Goal: Task Accomplishment & Management: Use online tool/utility

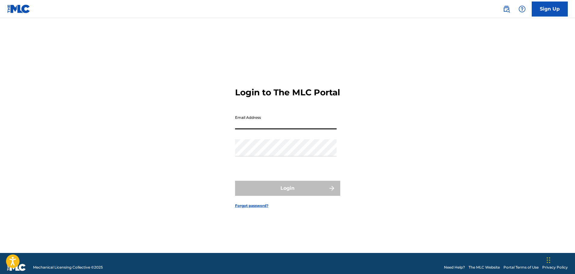
click at [240, 128] on input "Email Address" at bounding box center [286, 120] width 102 height 17
type input "[EMAIL_ADDRESS][DOMAIN_NAME]"
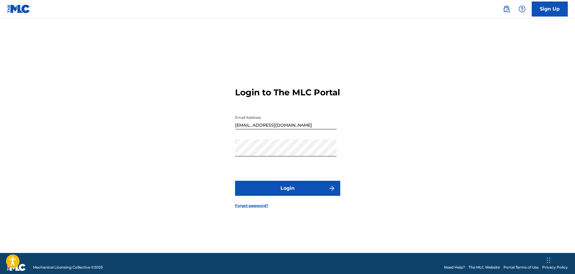
click at [292, 192] on button "Login" at bounding box center [287, 188] width 105 height 15
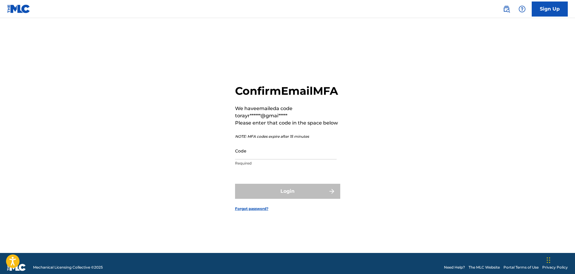
click at [261, 159] on input "Code" at bounding box center [286, 150] width 102 height 17
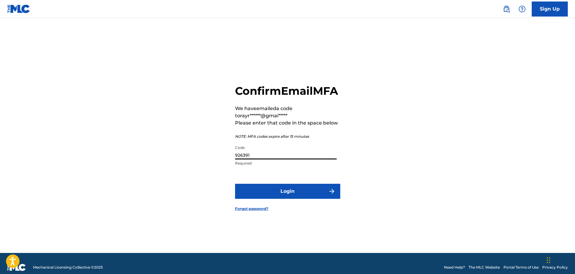
type input "926391"
click at [293, 197] on button "Login" at bounding box center [287, 191] width 105 height 15
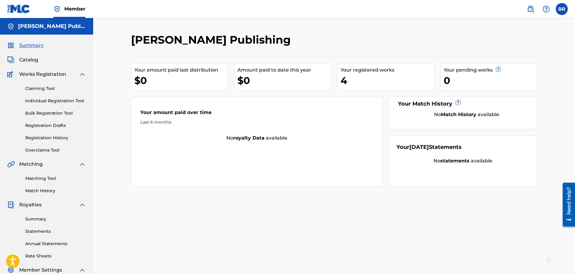
click at [41, 177] on link "Matching Tool" at bounding box center [55, 178] width 61 height 6
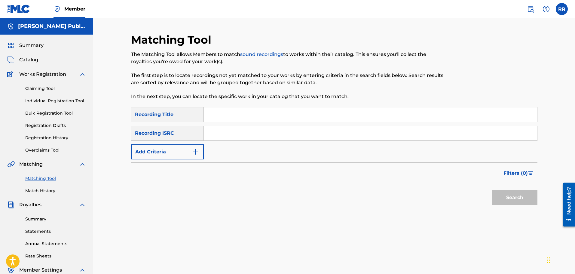
click at [216, 114] on input "Search Form" at bounding box center [370, 114] width 333 height 14
type input "Last Wave At [GEOGRAPHIC_DATA]"
click at [195, 151] on img "Search Form" at bounding box center [195, 151] width 7 height 7
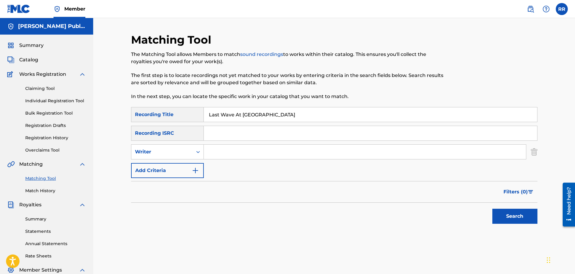
click at [217, 151] on input "Search Form" at bounding box center [365, 152] width 322 height 14
type input "[PERSON_NAME]"
click at [194, 170] on img "Search Form" at bounding box center [195, 170] width 7 height 7
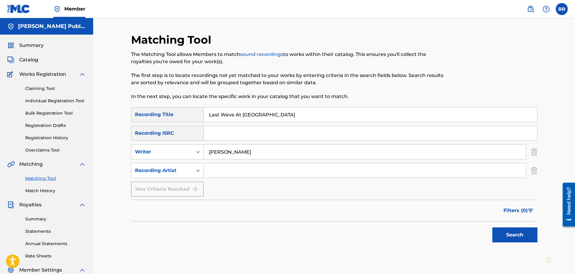
click at [221, 170] on input "Search Form" at bounding box center [365, 170] width 322 height 14
type input "Gone Troppo"
click at [217, 133] on input "Search Form" at bounding box center [370, 133] width 333 height 14
click at [515, 232] on button "Search" at bounding box center [514, 234] width 45 height 15
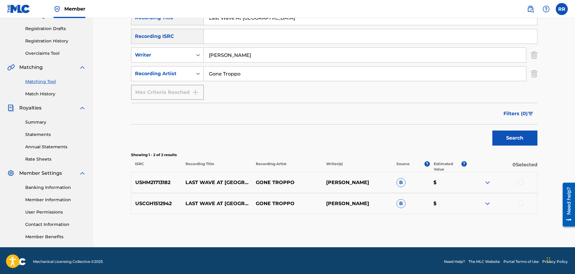
scroll to position [99, 0]
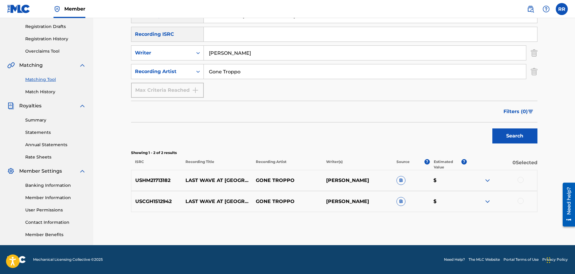
click at [487, 179] on img at bounding box center [487, 180] width 7 height 7
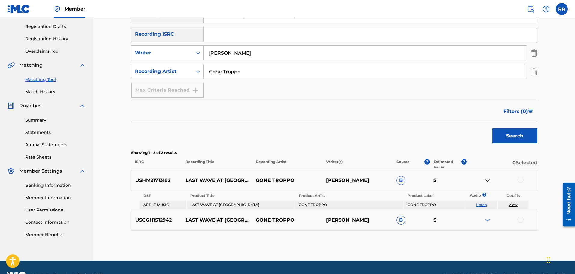
click at [487, 180] on img at bounding box center [487, 180] width 7 height 7
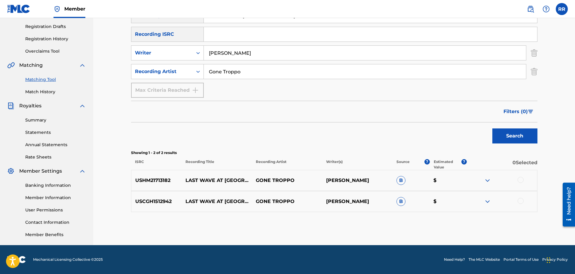
click at [487, 180] on img at bounding box center [487, 180] width 7 height 7
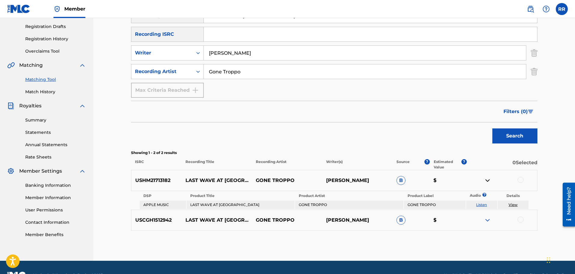
click at [483, 219] on div "USCGH1512942 LAST WAVE AT WAITPINGA GONE TROPPO [PERSON_NAME] B $" at bounding box center [334, 219] width 406 height 21
click at [486, 217] on img at bounding box center [487, 219] width 7 height 7
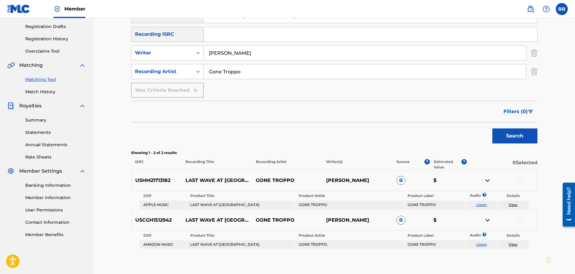
click at [481, 203] on link "Listen" at bounding box center [481, 204] width 11 height 5
click at [521, 180] on div at bounding box center [521, 180] width 6 height 6
click at [521, 219] on div at bounding box center [521, 219] width 6 height 6
click at [421, 226] on button "Match 2 Groups" at bounding box center [422, 224] width 66 height 15
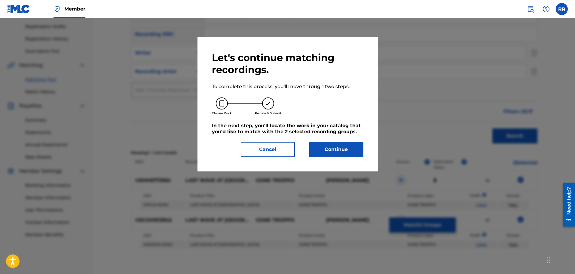
click at [335, 147] on button "Continue" at bounding box center [336, 149] width 54 height 15
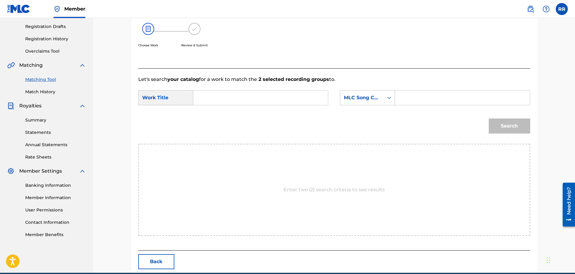
click at [209, 98] on input "Search Form" at bounding box center [260, 97] width 124 height 14
type input "Last Wave at [GEOGRAPHIC_DATA]"
click at [389, 97] on icon "Search Form" at bounding box center [389, 98] width 6 height 6
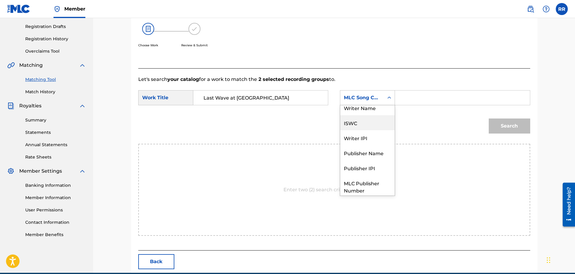
scroll to position [0, 0]
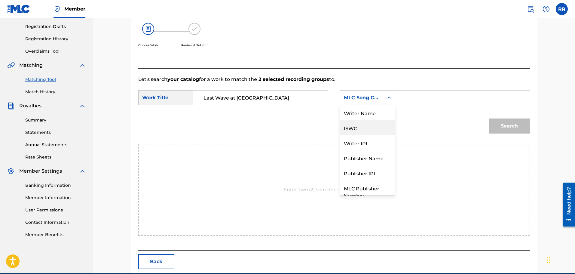
drag, startPoint x: 368, startPoint y: 112, endPoint x: 367, endPoint y: 133, distance: 20.8
click at [367, 133] on div "Writer Name ISWC Writer IPI Publisher Name Publisher IPI MLC Publisher Number M…" at bounding box center [367, 150] width 54 height 90
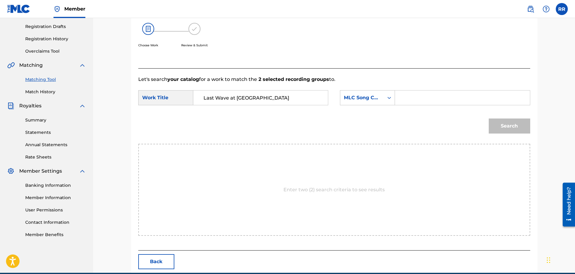
click at [388, 96] on icon "Search Form" at bounding box center [389, 98] width 6 height 6
click at [370, 112] on div "Writer Name" at bounding box center [367, 112] width 54 height 15
click at [409, 96] on input "Search Form" at bounding box center [462, 97] width 124 height 14
type input "[PERSON_NAME]"
click at [507, 124] on button "Search" at bounding box center [509, 125] width 41 height 15
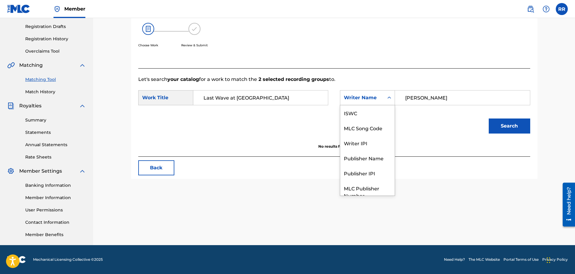
scroll to position [22, 0]
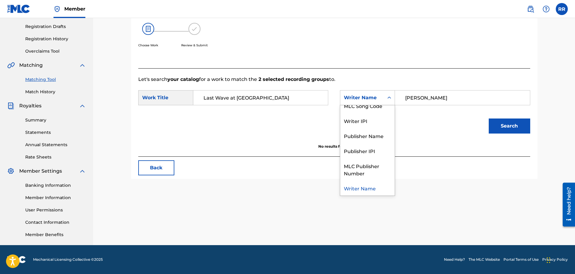
click at [389, 96] on icon "Search Form" at bounding box center [389, 98] width 6 height 6
click at [379, 135] on div "Publisher Name" at bounding box center [367, 135] width 54 height 15
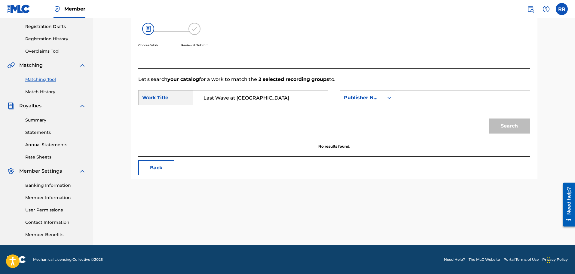
click at [412, 97] on input "Search Form" at bounding box center [462, 97] width 124 height 14
type input "[PERSON_NAME] Publishing"
click at [509, 125] on button "Search" at bounding box center [509, 125] width 41 height 15
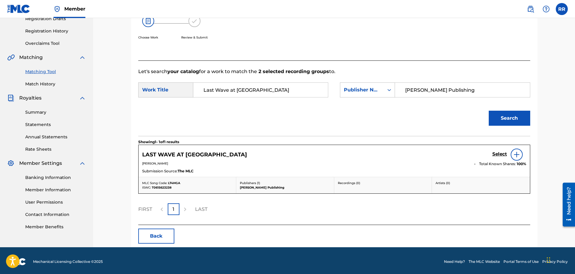
scroll to position [109, 0]
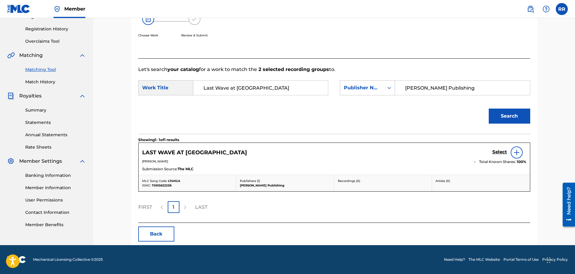
click at [516, 151] on img at bounding box center [516, 152] width 7 height 7
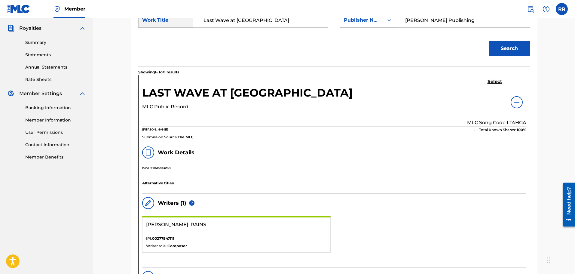
scroll to position [183, 0]
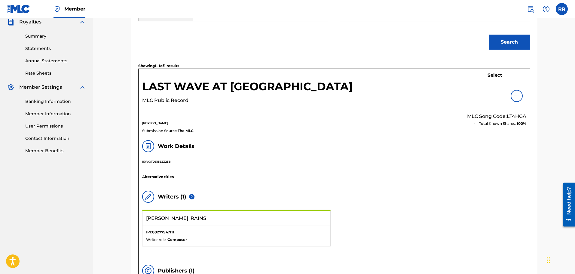
click at [515, 95] on img at bounding box center [516, 95] width 7 height 7
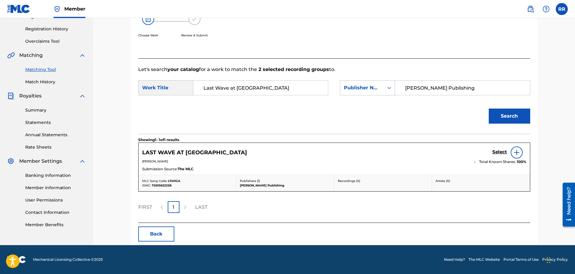
click at [499, 152] on h5 "Select" at bounding box center [499, 152] width 15 height 6
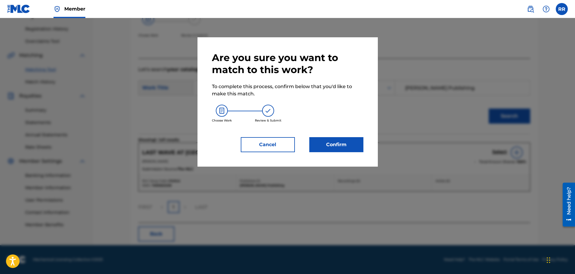
click at [336, 142] on button "Confirm" at bounding box center [336, 144] width 54 height 15
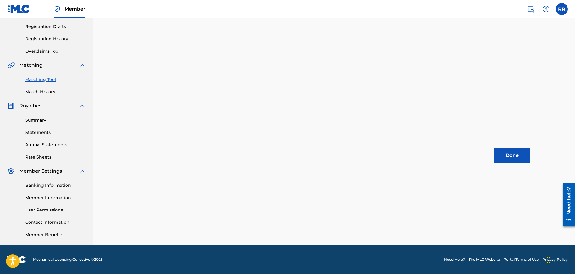
click at [509, 153] on button "Done" at bounding box center [512, 155] width 36 height 15
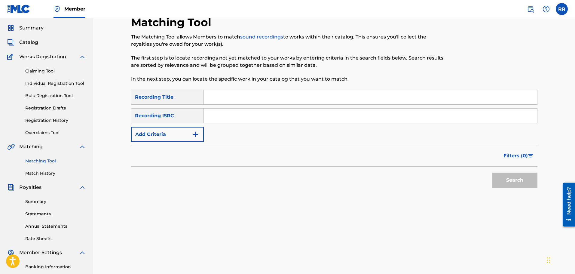
scroll to position [9, 0]
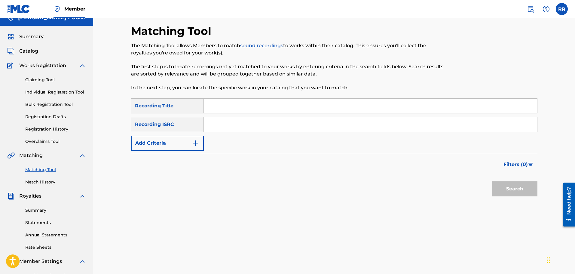
click at [218, 106] on input "Search Form" at bounding box center [370, 106] width 333 height 14
type input "Looking Down The Barrel"
click at [32, 50] on span "Catalog" at bounding box center [28, 50] width 19 height 7
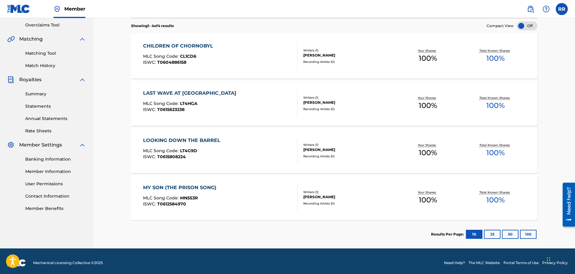
scroll to position [128, 0]
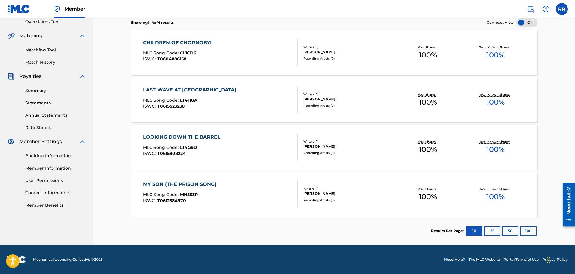
click at [41, 49] on link "Matching Tool" at bounding box center [55, 50] width 61 height 6
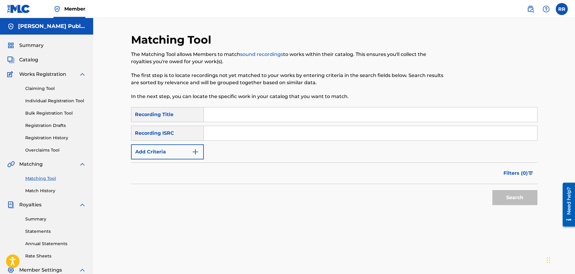
click at [212, 114] on input "Search Form" at bounding box center [370, 114] width 333 height 14
type input "Looking Down the Barrel"
click at [221, 130] on input "Search Form" at bounding box center [370, 133] width 333 height 14
paste input "uscgj1513206"
type input "uscgj1513206"
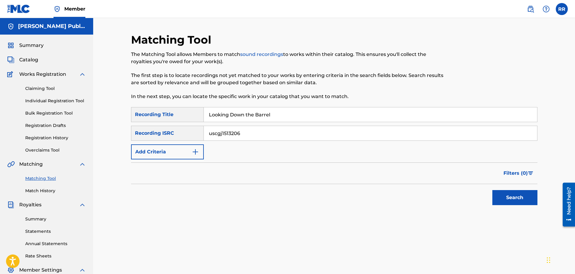
click at [511, 195] on button "Search" at bounding box center [514, 197] width 45 height 15
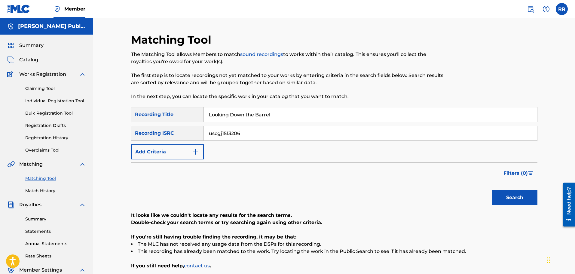
click at [195, 152] on img "Search Form" at bounding box center [195, 151] width 7 height 7
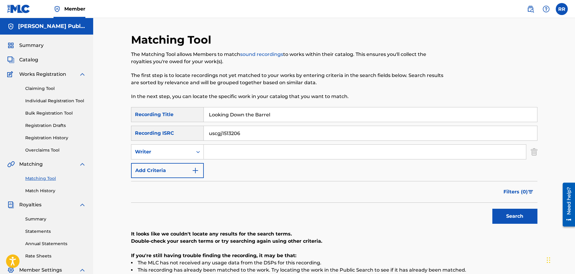
click at [216, 151] on input "Search Form" at bounding box center [365, 152] width 322 height 14
click at [199, 151] on icon "Search Form" at bounding box center [198, 152] width 6 height 6
click at [172, 167] on div "Recording Artist" at bounding box center [167, 166] width 72 height 15
click at [220, 152] on input "Search Form" at bounding box center [365, 152] width 322 height 14
type input "Gone Troppo"
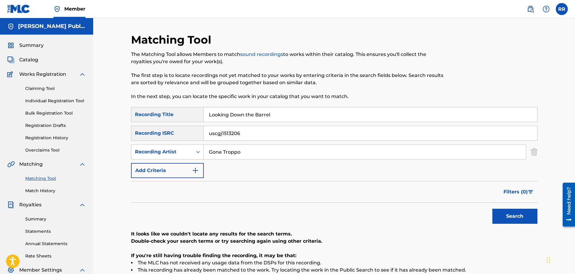
click at [196, 170] on img "Search Form" at bounding box center [195, 170] width 7 height 7
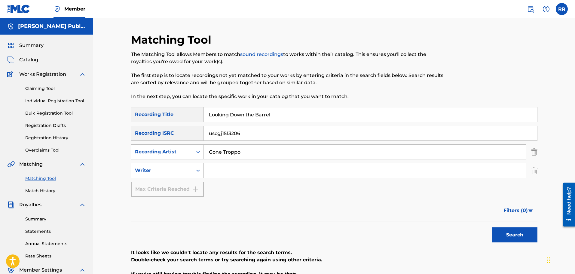
click at [198, 170] on icon "Search Form" at bounding box center [198, 170] width 6 height 6
click at [217, 170] on input "Search Form" at bounding box center [365, 170] width 322 height 14
type input "[PERSON_NAME]"
click at [512, 232] on button "Search" at bounding box center [514, 234] width 45 height 15
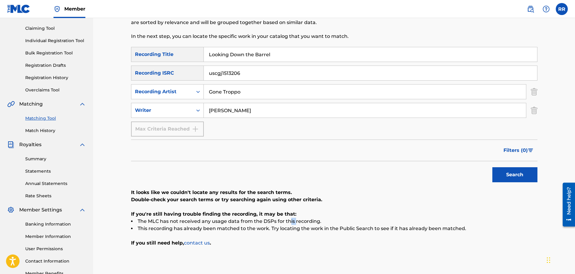
drag, startPoint x: 293, startPoint y: 222, endPoint x: 306, endPoint y: 223, distance: 12.4
click at [300, 222] on li "The MLC has not received any usage data from the DSPs for this recording." at bounding box center [334, 221] width 406 height 7
click at [320, 221] on li "The MLC has not received any usage data from the DSPs for this recording." at bounding box center [334, 221] width 406 height 7
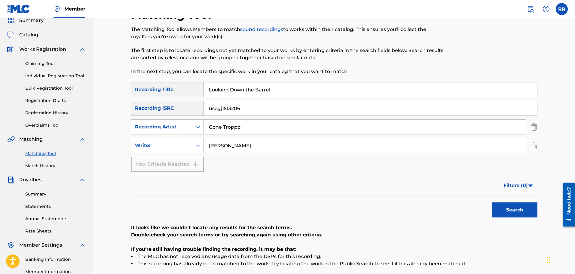
scroll to position [0, 0]
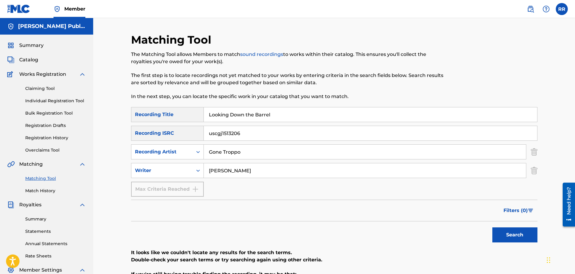
click at [514, 234] on button "Search" at bounding box center [514, 234] width 45 height 15
click at [34, 44] on span "Summary" at bounding box center [31, 45] width 24 height 7
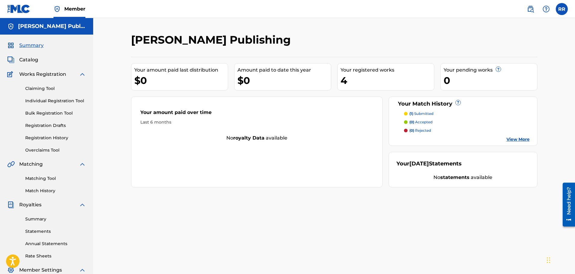
click at [27, 59] on span "Catalog" at bounding box center [28, 59] width 19 height 7
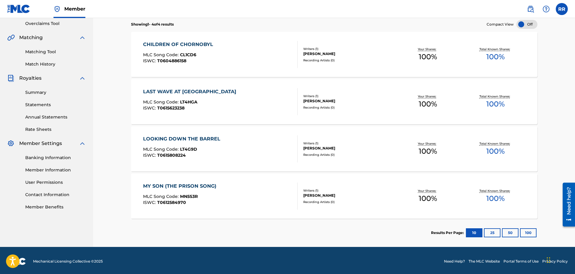
scroll to position [8, 0]
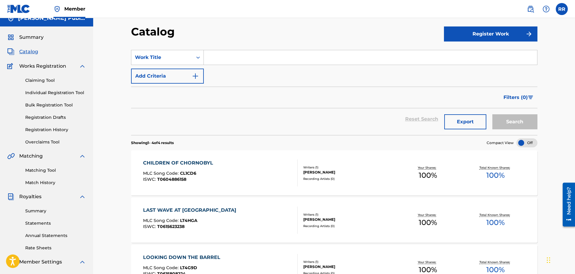
click at [493, 32] on button "Register Work" at bounding box center [490, 33] width 93 height 15
click at [457, 50] on link "Individual" at bounding box center [490, 53] width 93 height 14
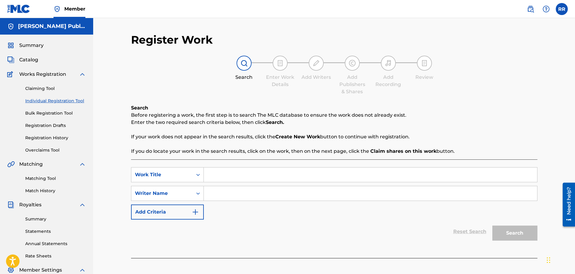
click at [230, 173] on input "Search Form" at bounding box center [370, 174] width 333 height 14
click at [243, 189] on span "of chornobyl" at bounding box center [245, 188] width 31 height 6
type input "children of chornobyl"
click at [213, 193] on input "Search Form" at bounding box center [370, 193] width 333 height 14
type input "[PERSON_NAME]"
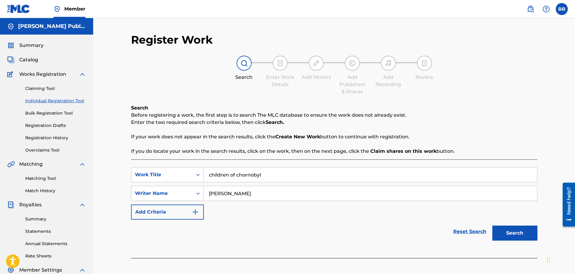
click at [266, 176] on input "children of chornobyl" at bounding box center [370, 174] width 333 height 14
type input "c"
click at [262, 191] on input "[PERSON_NAME]" at bounding box center [370, 193] width 333 height 14
type input "R"
click at [45, 177] on link "Matching Tool" at bounding box center [55, 178] width 61 height 6
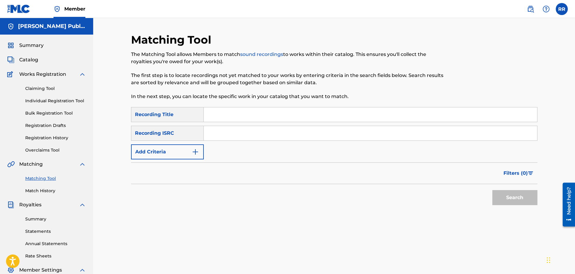
click at [226, 112] on input "Search Form" at bounding box center [370, 114] width 333 height 14
type input "Children of Chornobyl"
click at [213, 131] on input "Search Form" at bounding box center [370, 133] width 333 height 14
paste input "usl4q0853394"
type input "usl4q0853394"
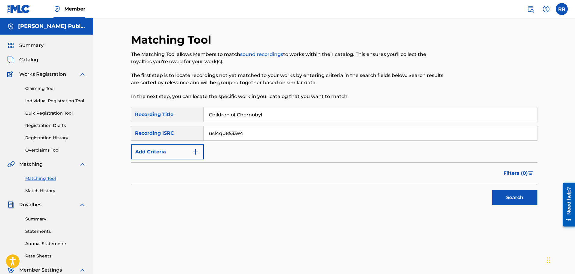
click at [196, 151] on img "Search Form" at bounding box center [195, 151] width 7 height 7
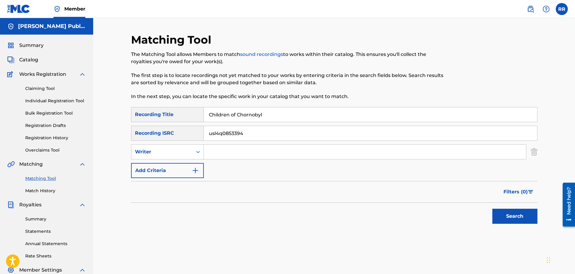
click at [221, 151] on input "Search Form" at bounding box center [365, 152] width 322 height 14
type input "[PERSON_NAME]"
click at [508, 214] on button "Search" at bounding box center [514, 216] width 45 height 15
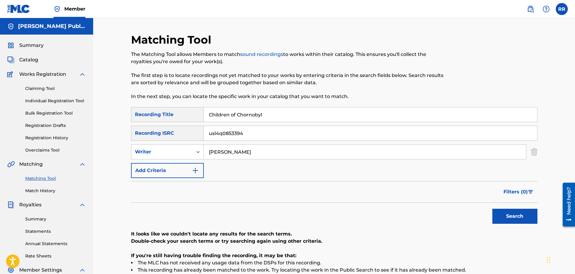
click at [29, 44] on span "Summary" at bounding box center [31, 45] width 24 height 7
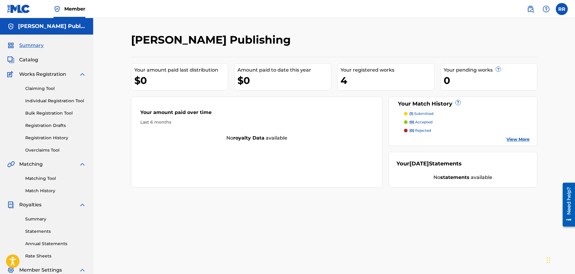
click at [26, 59] on span "Catalog" at bounding box center [28, 59] width 19 height 7
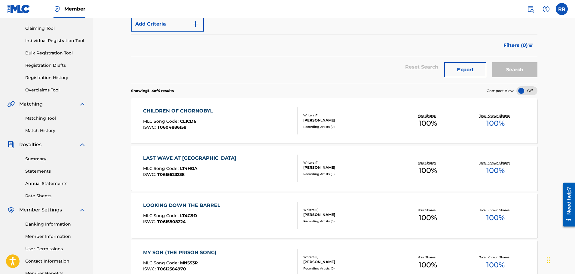
scroll to position [120, 0]
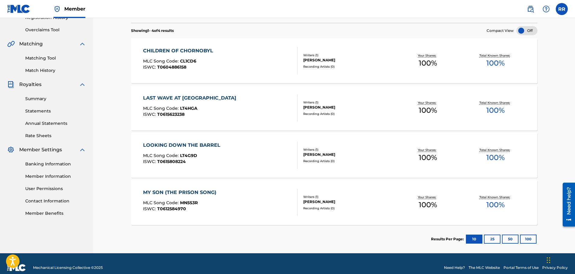
click at [49, 57] on link "Matching Tool" at bounding box center [55, 58] width 61 height 6
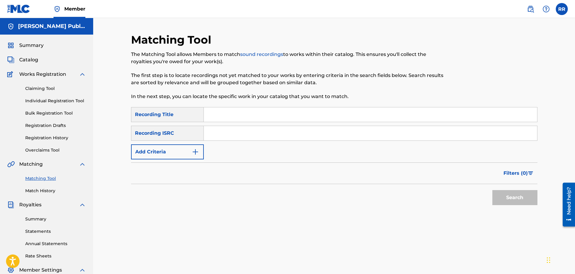
click at [221, 114] on input "Search Form" at bounding box center [370, 114] width 333 height 14
type input "MY Son (The Prison Song)"
click at [220, 132] on input "Search Form" at bounding box center [370, 133] width 333 height 14
paste input "uscgj1320907"
type input "uscgj1320907"
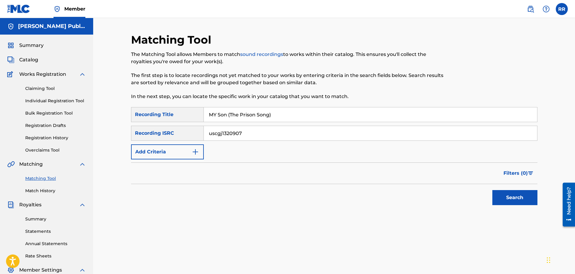
click at [195, 151] on img "Search Form" at bounding box center [195, 151] width 7 height 7
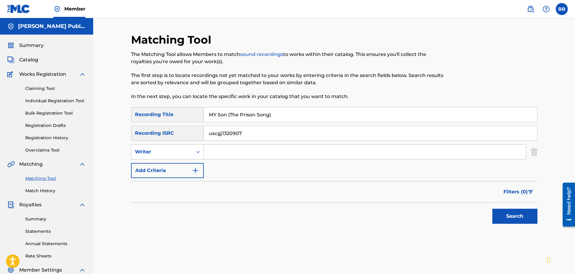
click at [219, 151] on input "Search Form" at bounding box center [365, 152] width 322 height 14
type input "[PERSON_NAME]"
click at [512, 214] on button "Search" at bounding box center [514, 216] width 45 height 15
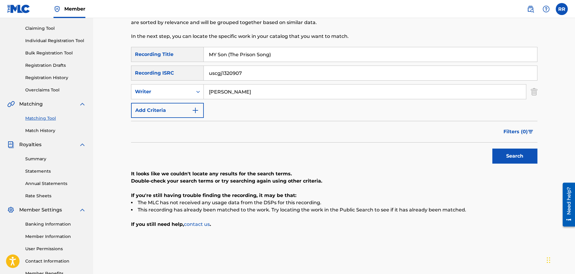
scroll to position [90, 0]
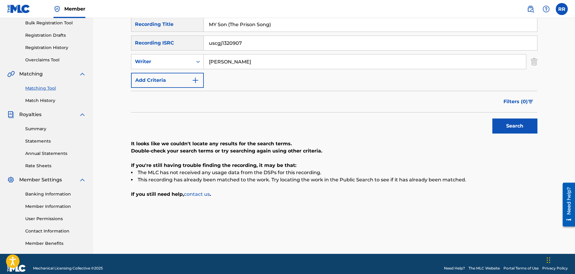
click at [200, 194] on link "contact us" at bounding box center [197, 194] width 26 height 6
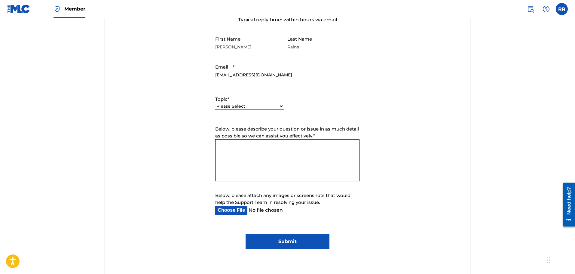
scroll to position [240, 0]
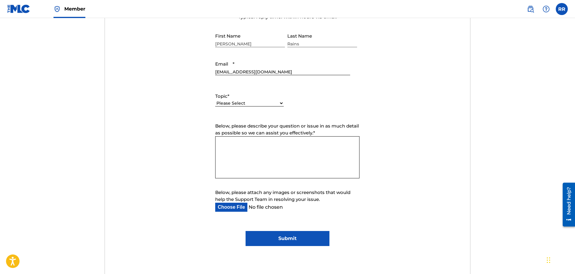
click at [281, 103] on select "Please Select I need help with my account I need help with managing my catalog …" at bounding box center [249, 103] width 69 height 6
click at [415, 143] on form "Submit a request Typical reply time: within hours via email First Name [PERSON_…" at bounding box center [287, 120] width 365 height 251
click at [281, 96] on select "Please Select I need help with my account I need help with managing my catalog …" at bounding box center [249, 96] width 69 height 6
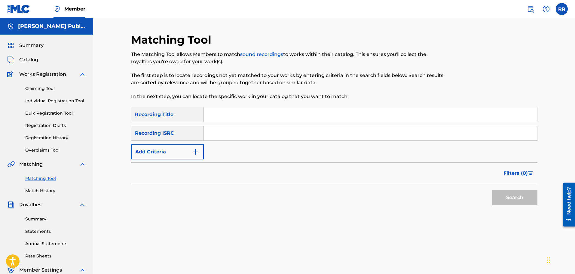
click at [560, 10] on label at bounding box center [562, 9] width 12 height 12
click at [562, 9] on input "RR [PERSON_NAME] [EMAIL_ADDRESS][DOMAIN_NAME] Notification Preferences Profile …" at bounding box center [562, 9] width 0 height 0
click at [501, 84] on p "Log out" at bounding box center [504, 84] width 14 height 5
click at [562, 9] on input "RR [PERSON_NAME] [EMAIL_ADDRESS][DOMAIN_NAME] Notification Preferences Profile …" at bounding box center [562, 9] width 0 height 0
